Goal: Find contact information: Find contact information

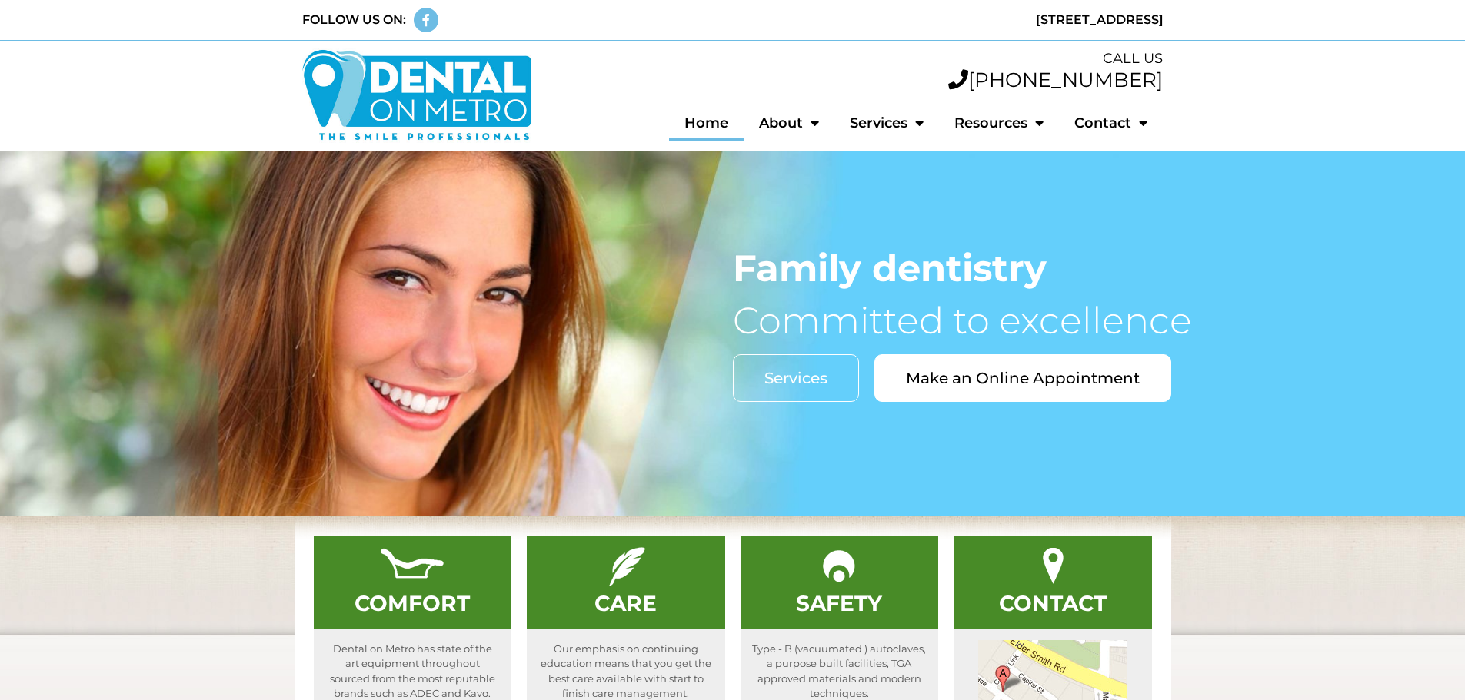
drag, startPoint x: 1305, startPoint y: 430, endPoint x: 1294, endPoint y: 384, distance: 47.4
click at [1305, 430] on div "Family dentistry Committed to excellence Services Make an Online Appointment" at bounding box center [732, 333] width 1465 height 365
click at [1125, 118] on link "Contact" at bounding box center [1111, 122] width 104 height 35
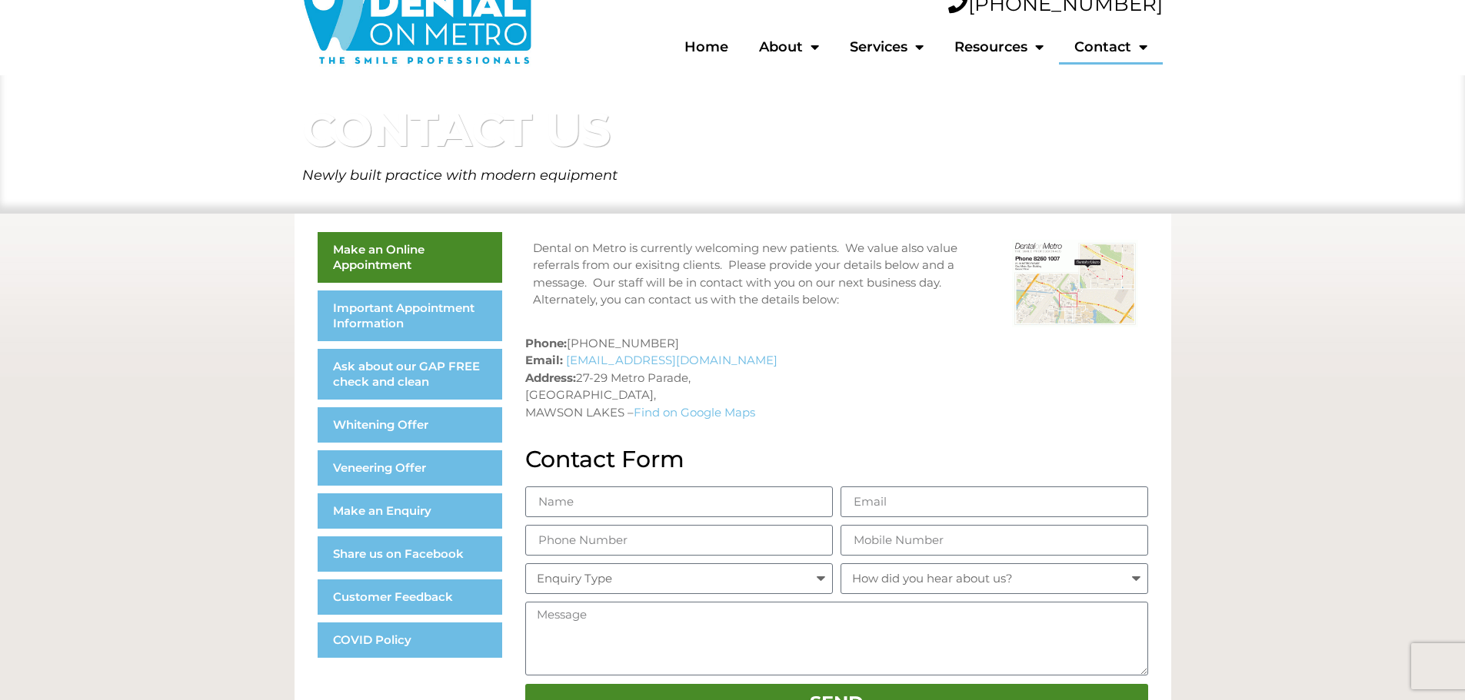
scroll to position [77, 0]
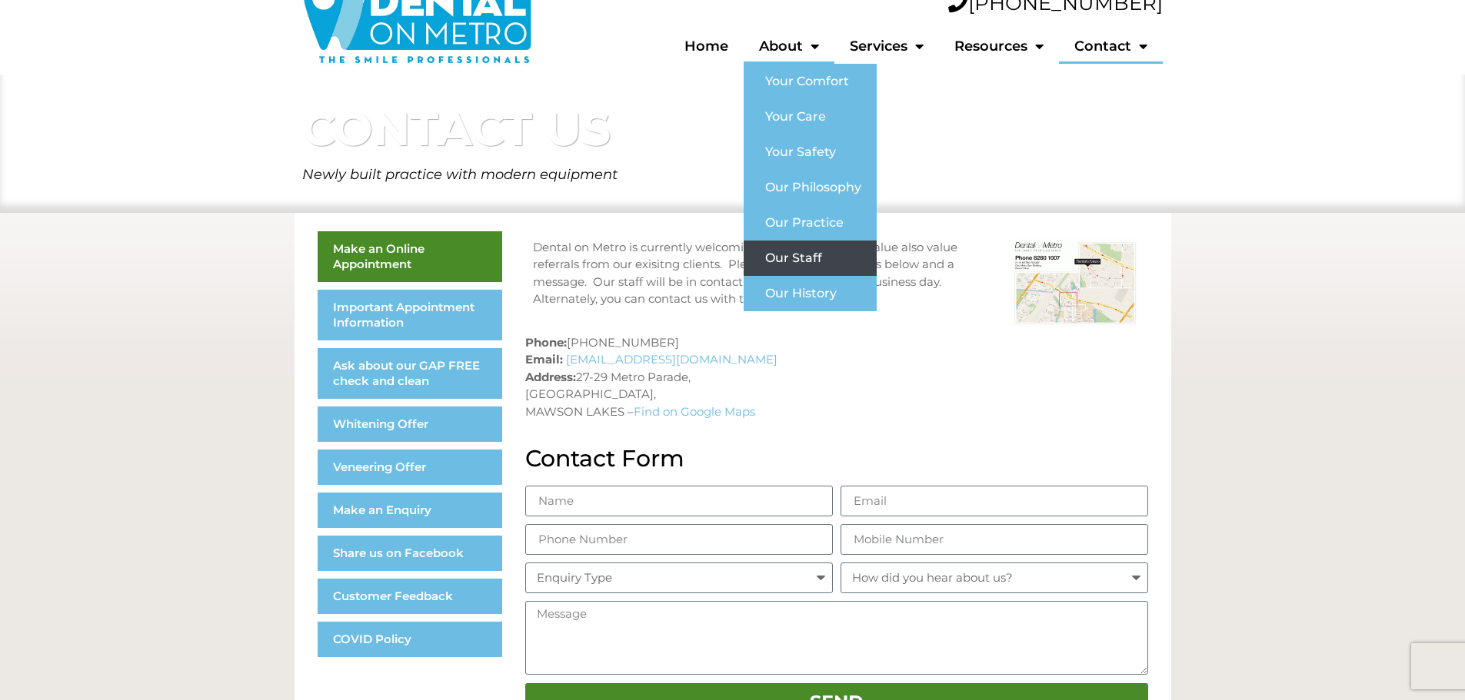
click at [824, 258] on link "Our Staff" at bounding box center [810, 258] width 133 height 35
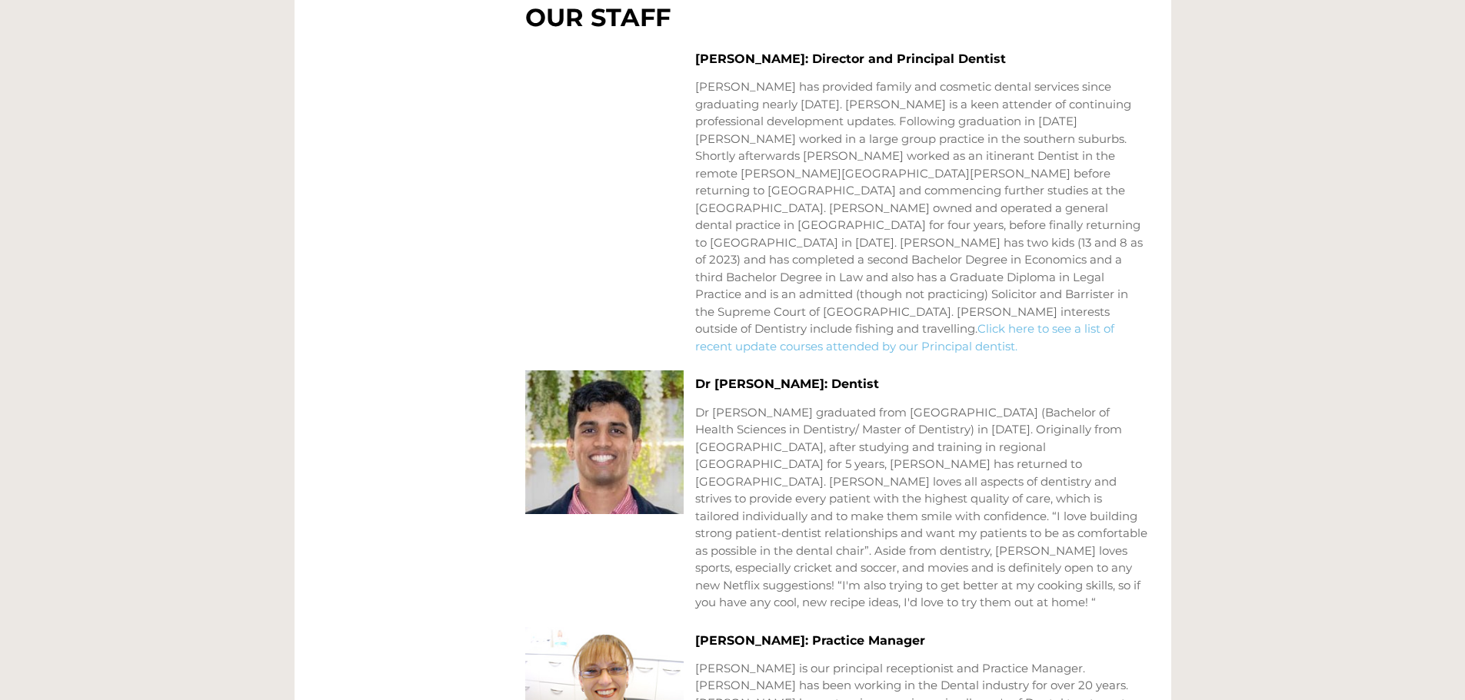
scroll to position [1045, 0]
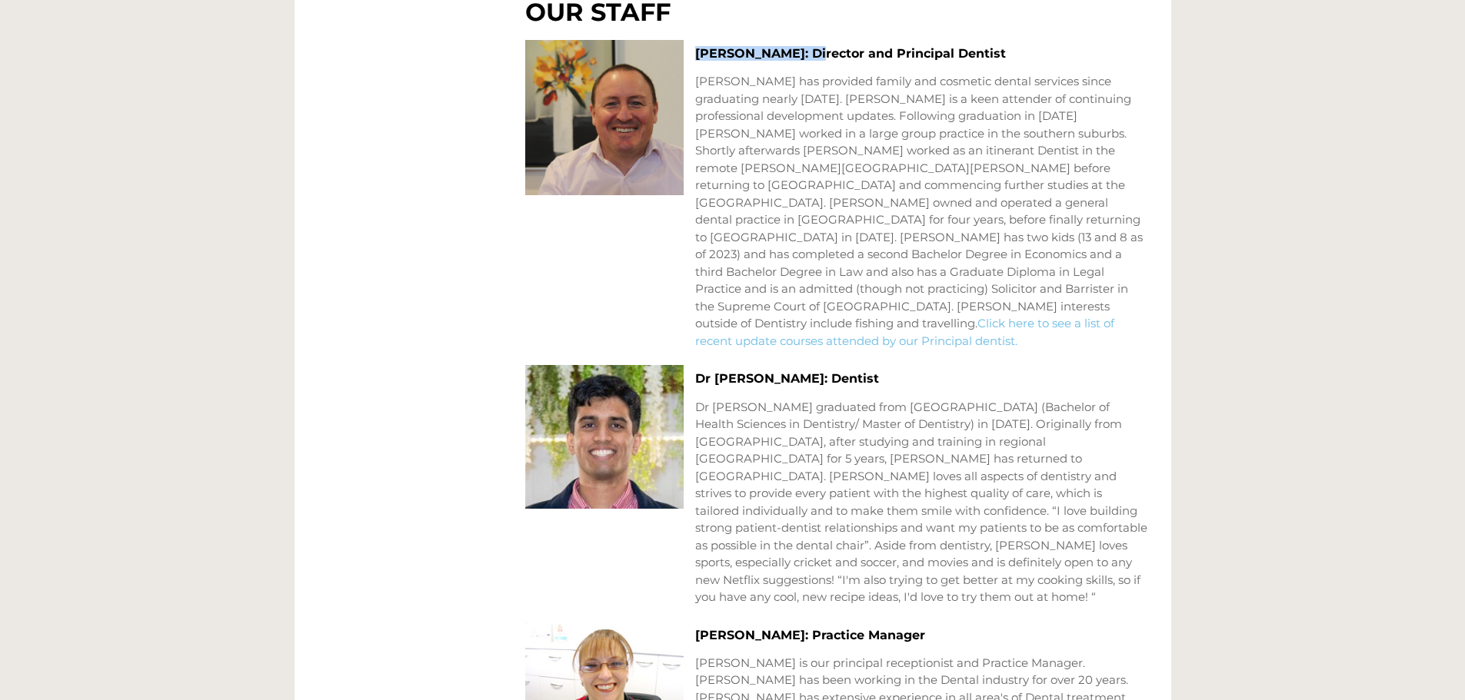
drag, startPoint x: 697, startPoint y: 49, endPoint x: 807, endPoint y: 60, distance: 110.5
click at [807, 60] on h3 "[PERSON_NAME]: Director and Principal Dentist" at bounding box center [921, 53] width 453 height 15
copy h3 "[PERSON_NAME]"
